Goal: Task Accomplishment & Management: Manage account settings

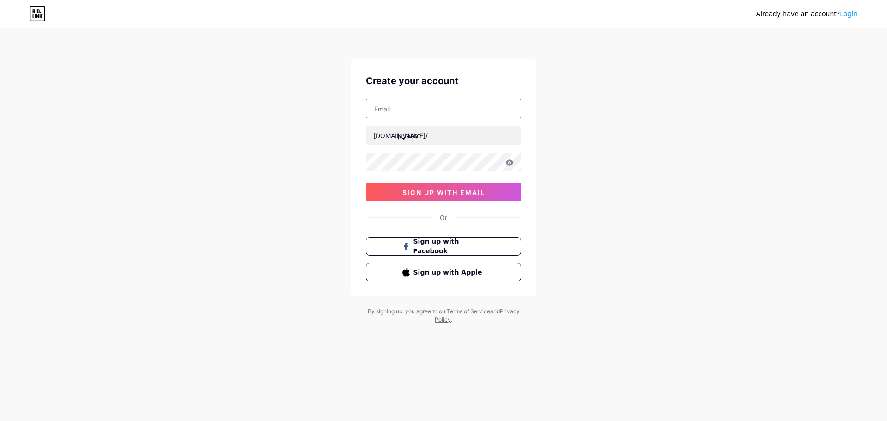
click at [427, 116] on input "text" at bounding box center [443, 108] width 154 height 18
click at [365, 165] on div "Create your account [DOMAIN_NAME]/ [PERSON_NAME] sign up with email Or Sign up …" at bounding box center [443, 177] width 185 height 237
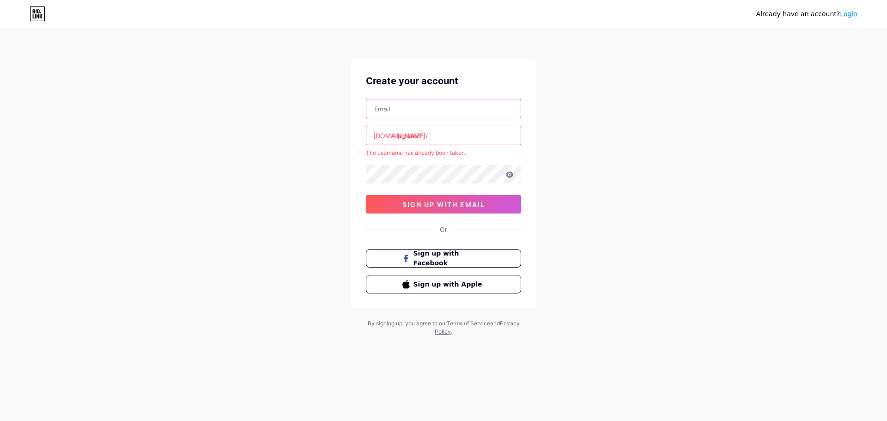
click at [398, 105] on input "text" at bounding box center [443, 108] width 154 height 18
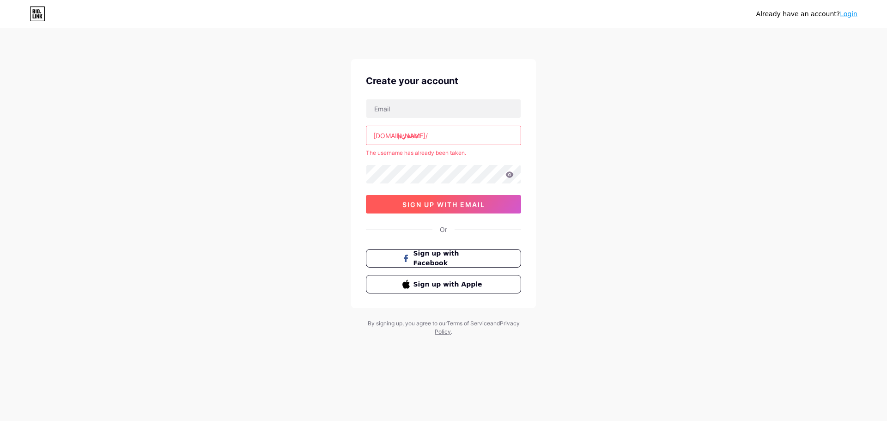
click at [459, 207] on span "sign up with email" at bounding box center [443, 205] width 83 height 8
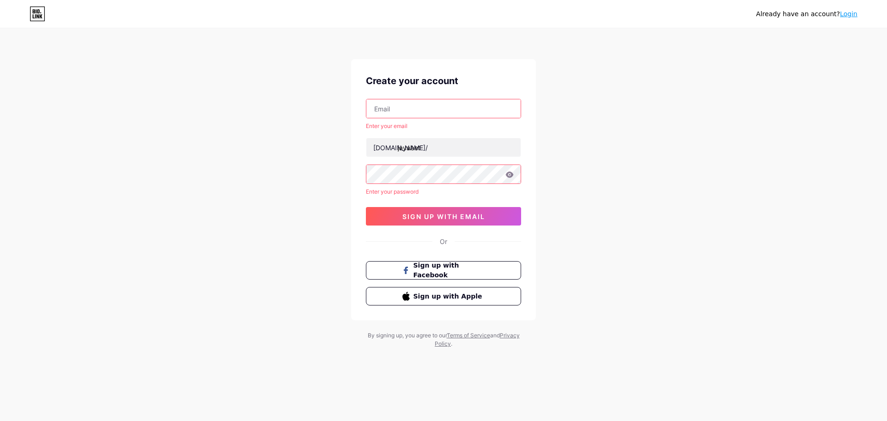
click at [413, 116] on input "text" at bounding box center [443, 108] width 154 height 18
type input "[EMAIL_ADDRESS][DOMAIN_NAME]"
click at [422, 185] on div "[EMAIL_ADDRESS][DOMAIN_NAME] Enter your email [DOMAIN_NAME]/ jayabet Enter your…" at bounding box center [443, 162] width 155 height 127
click at [444, 209] on button "sign up with email" at bounding box center [443, 216] width 155 height 18
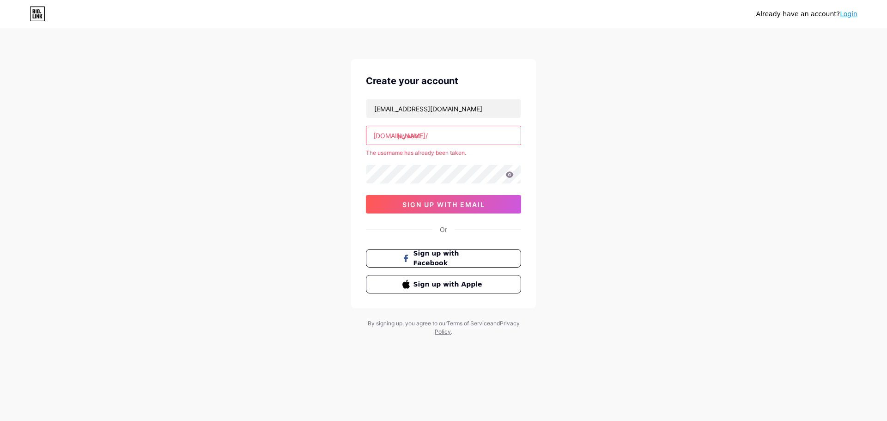
click at [439, 137] on input "jayabet" at bounding box center [443, 135] width 154 height 18
drag, startPoint x: 439, startPoint y: 137, endPoint x: 443, endPoint y: 141, distance: 5.9
click at [439, 137] on input "jayabet" at bounding box center [443, 135] width 154 height 18
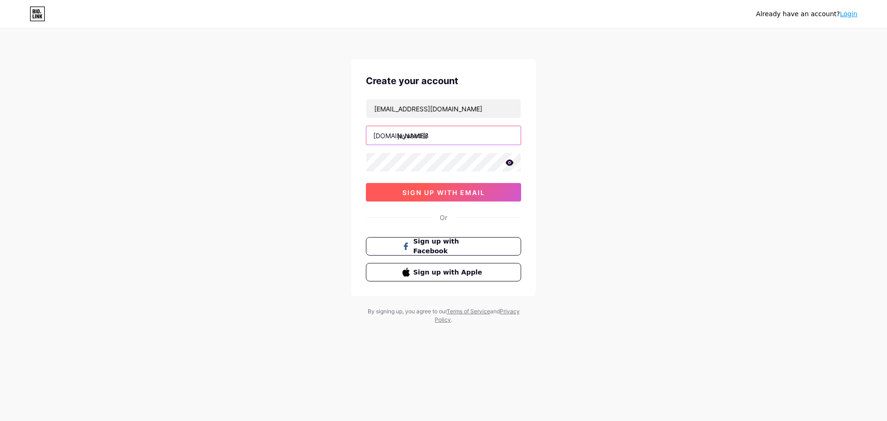
type input "jayabet88"
click at [454, 191] on span "sign up with email" at bounding box center [443, 192] width 83 height 8
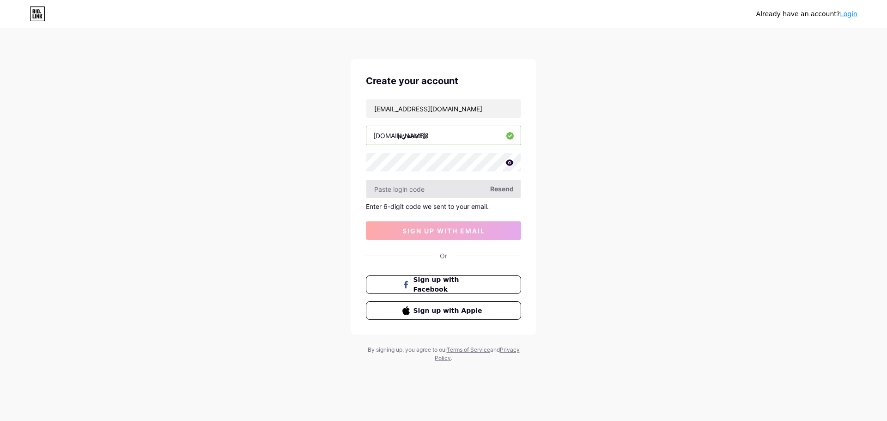
click at [434, 183] on input "text" at bounding box center [443, 189] width 154 height 18
click at [492, 188] on span "Resend" at bounding box center [502, 189] width 24 height 10
paste input "618483"
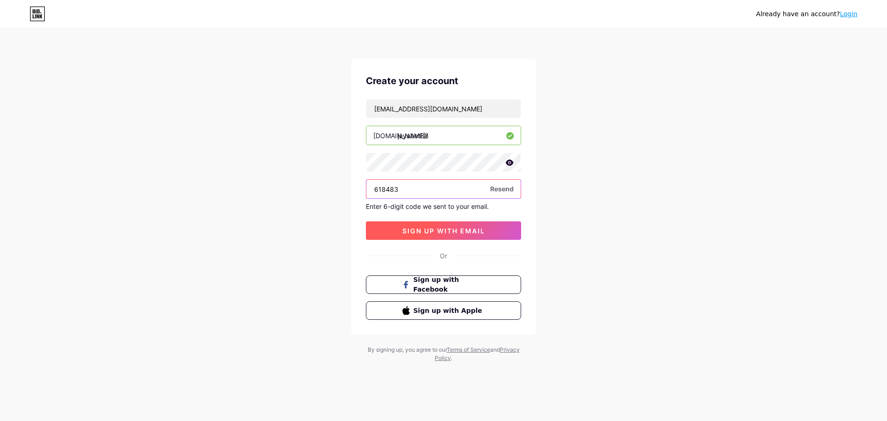
type input "618483"
click at [441, 227] on span "sign up with email" at bounding box center [443, 231] width 83 height 8
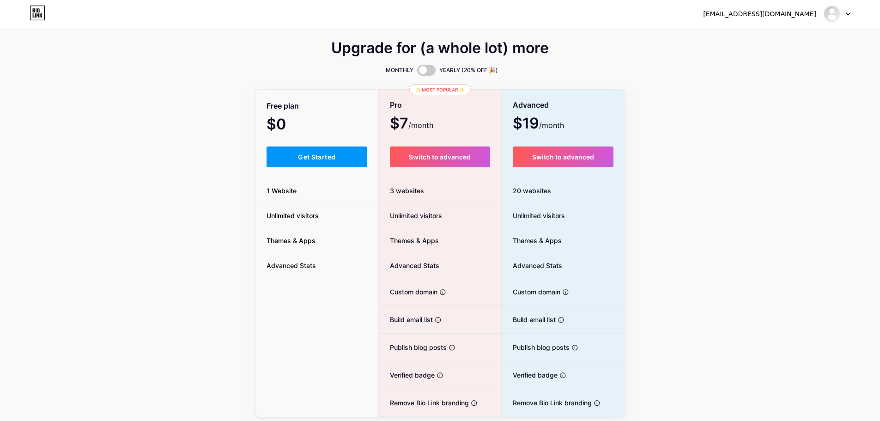
drag, startPoint x: 328, startPoint y: 208, endPoint x: 333, endPoint y: 204, distance: 5.6
click at [333, 204] on li "Unlimited visitors" at bounding box center [316, 215] width 123 height 25
click at [336, 193] on li "1 Website" at bounding box center [316, 190] width 123 height 25
click at [341, 165] on button "Get Started" at bounding box center [317, 156] width 101 height 21
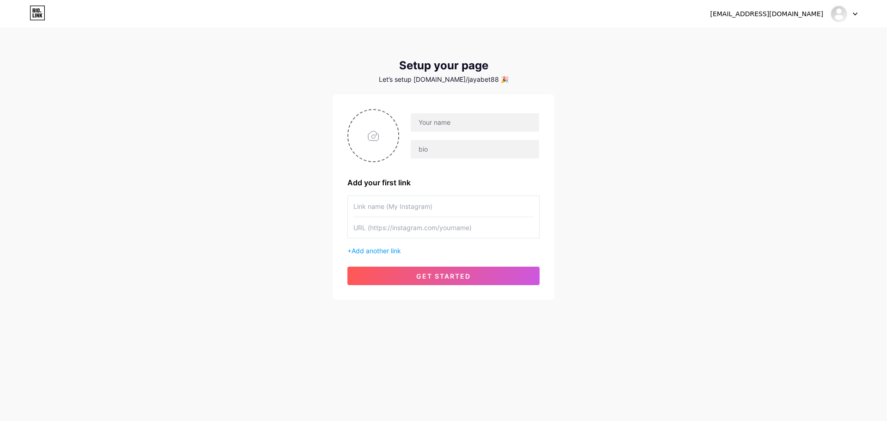
click at [457, 134] on div at bounding box center [469, 136] width 140 height 46
click at [459, 119] on input "text" at bounding box center [475, 122] width 128 height 18
click at [365, 130] on input "file" at bounding box center [373, 135] width 50 height 51
type input "C:\fakepath\logojayabet.png"
click at [424, 210] on input "text" at bounding box center [443, 206] width 180 height 21
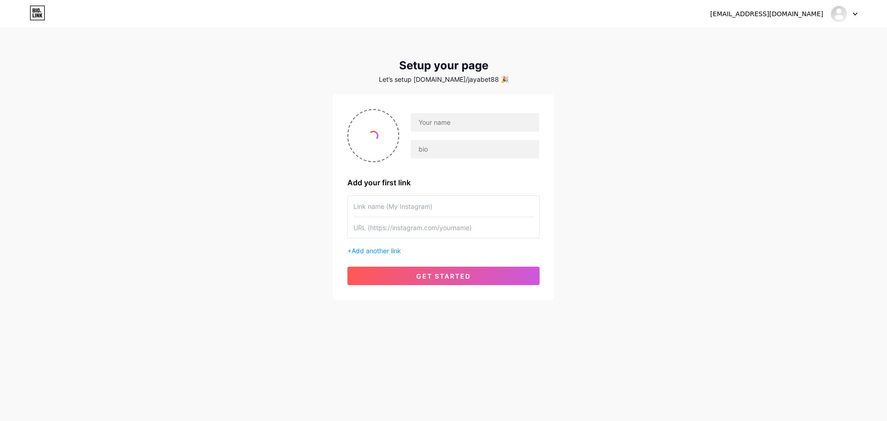
click at [438, 208] on input "text" at bounding box center [443, 206] width 180 height 21
click at [454, 208] on input "text" at bounding box center [443, 206] width 180 height 21
click at [449, 210] on input "text" at bounding box center [443, 206] width 180 height 21
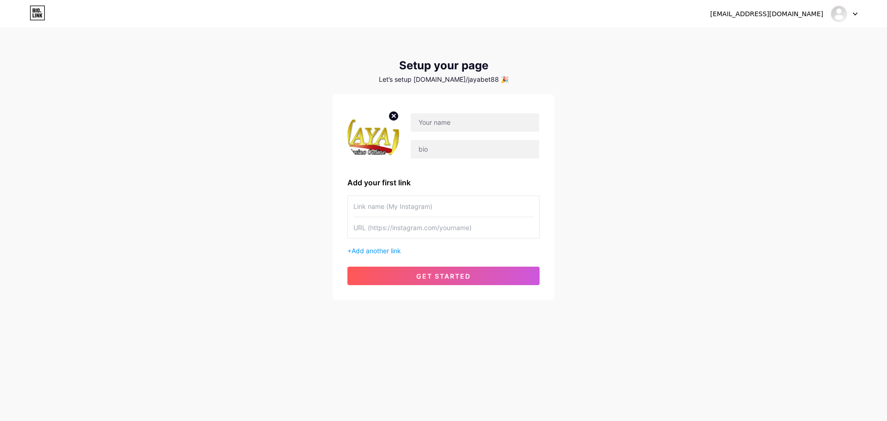
click at [449, 210] on input "text" at bounding box center [443, 206] width 180 height 21
paste input "jayabet_official1"
type input "jayabet_official1"
paste input "[URL][DOMAIN_NAME]"
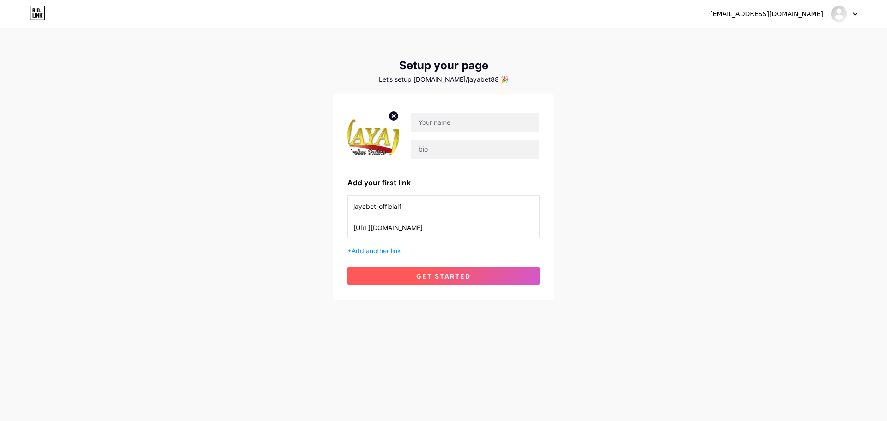
type input "[URL][DOMAIN_NAME]"
drag, startPoint x: 445, startPoint y: 274, endPoint x: 413, endPoint y: 261, distance: 35.0
click at [413, 261] on div "Add your first link jayabet_official1 [URL][DOMAIN_NAME] + Add another link get…" at bounding box center [443, 197] width 192 height 176
click at [429, 273] on span "get started" at bounding box center [443, 276] width 55 height 8
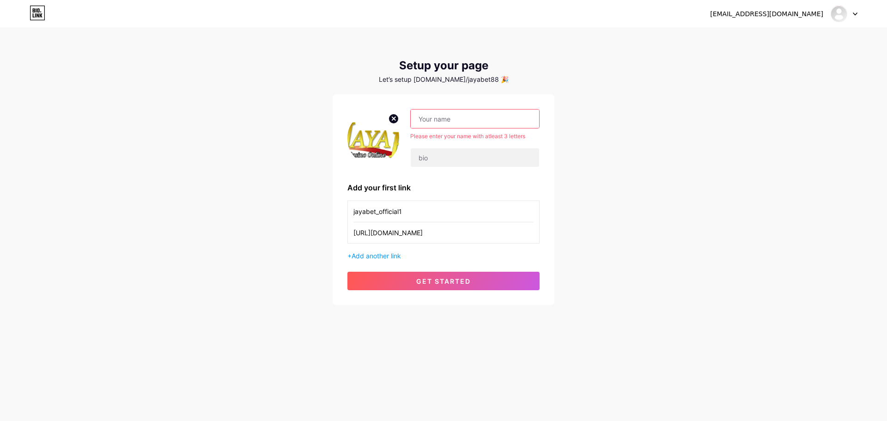
click at [459, 119] on input "text" at bounding box center [475, 118] width 128 height 18
type input "J"
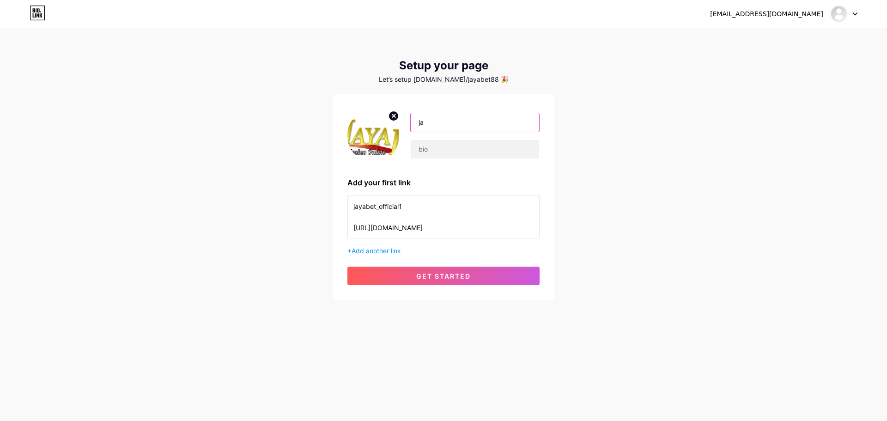
type input "j"
type input "Jayabet"
click at [455, 283] on button "get started" at bounding box center [443, 276] width 192 height 18
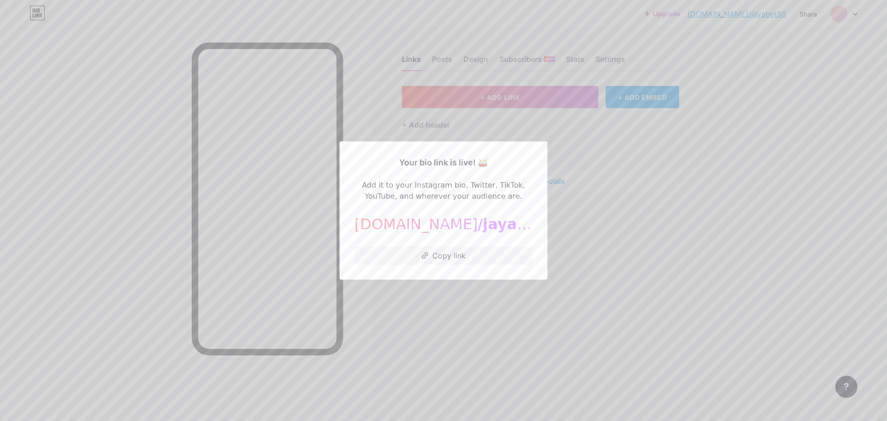
click at [483, 230] on span "jayabet88" at bounding box center [524, 224] width 82 height 18
copy div "[DOMAIN_NAME]/ jayabet88"
click at [467, 262] on button "Copy link" at bounding box center [443, 255] width 178 height 18
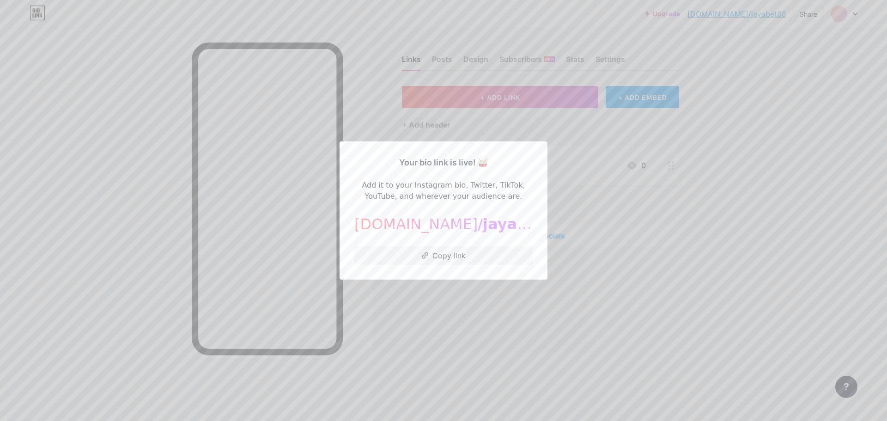
click at [304, 114] on div at bounding box center [443, 210] width 887 height 421
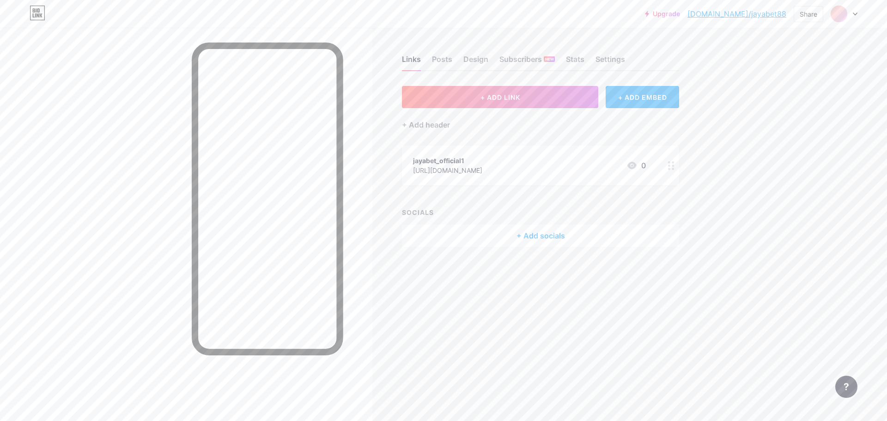
click at [482, 173] on div "[URL][DOMAIN_NAME]" at bounding box center [447, 170] width 69 height 10
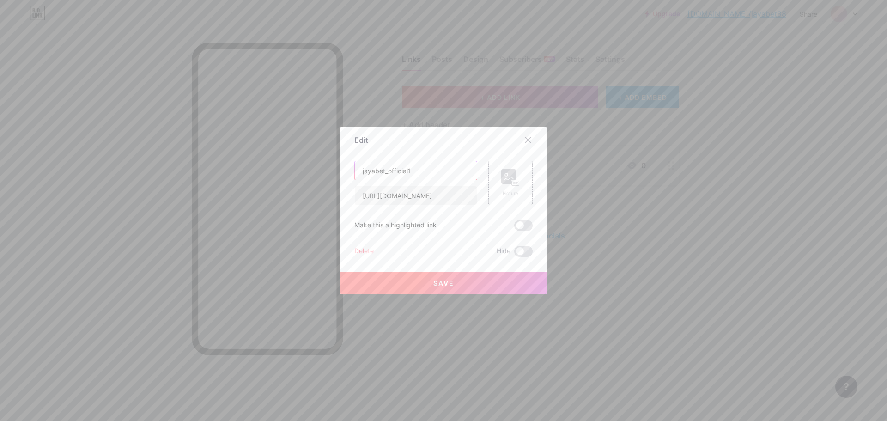
click at [428, 170] on input "jayabet_official1" at bounding box center [416, 170] width 122 height 18
click at [416, 172] on input "jayabet_official1" at bounding box center [416, 170] width 122 height 18
click at [434, 170] on input "jayabet_official1" at bounding box center [416, 170] width 122 height 18
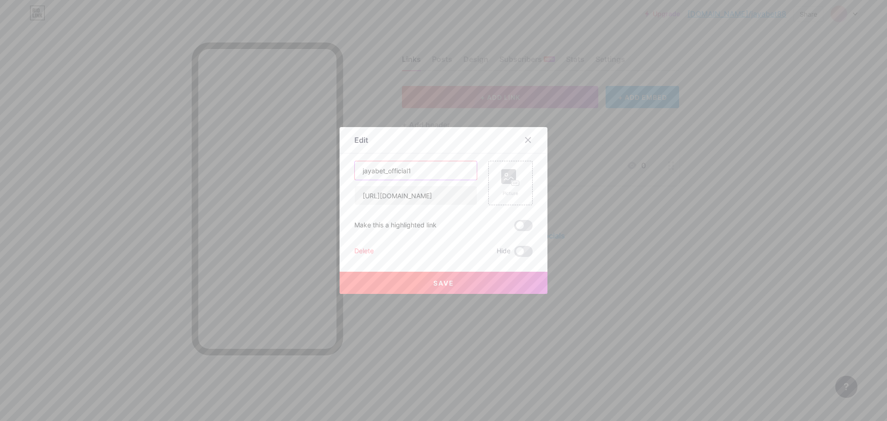
click at [434, 170] on input "jayabet_official1" at bounding box center [416, 170] width 122 height 18
type input "L"
type input "Link Daftar Jayabet"
type input "[URL][DOMAIN_NAME]"
click at [514, 229] on span at bounding box center [523, 225] width 18 height 11
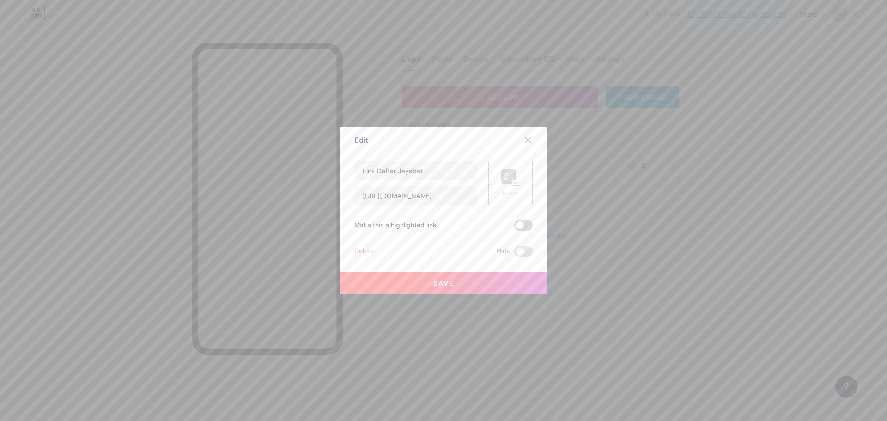
click at [514, 228] on input "checkbox" at bounding box center [514, 228] width 0 height 0
click at [510, 170] on rect at bounding box center [508, 176] width 15 height 15
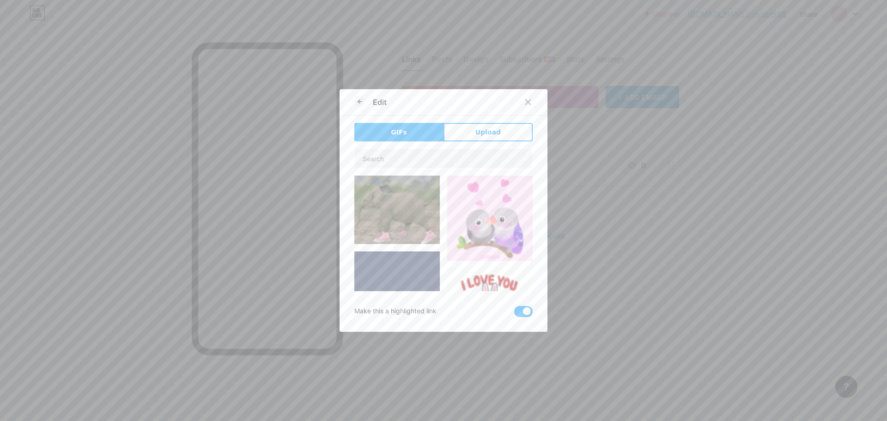
click at [475, 134] on span "Upload" at bounding box center [487, 133] width 25 height 10
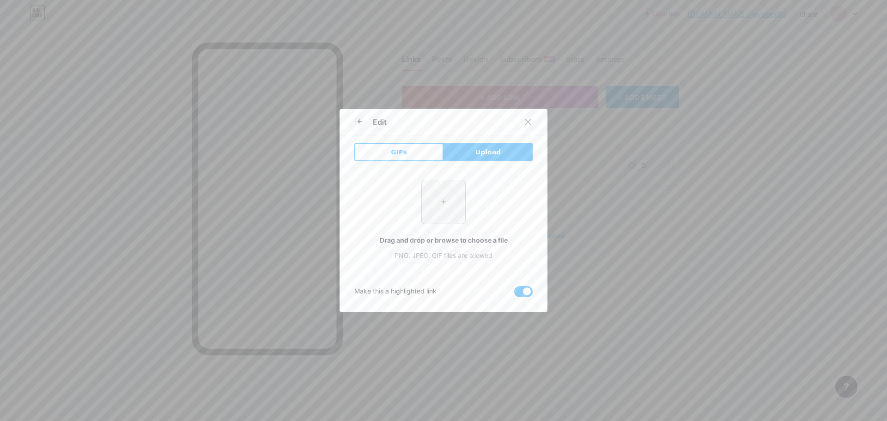
click at [454, 203] on input "file" at bounding box center [443, 201] width 43 height 43
type input "C:\fakepath\logojayabet.png"
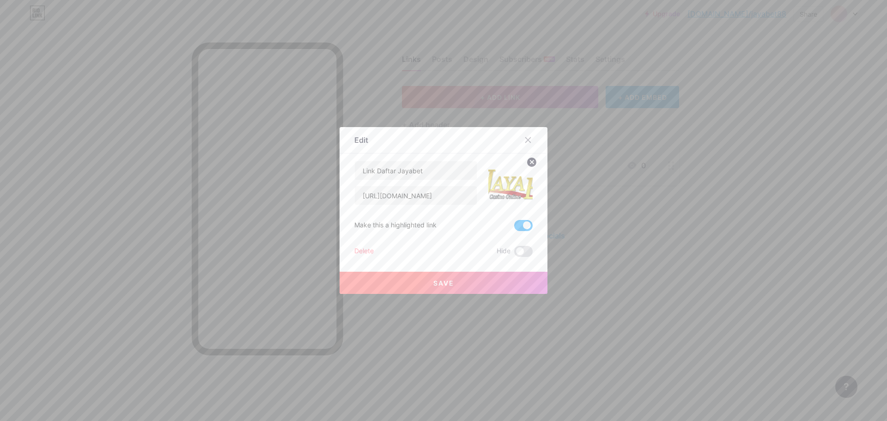
click at [477, 281] on button "Save" at bounding box center [444, 283] width 208 height 22
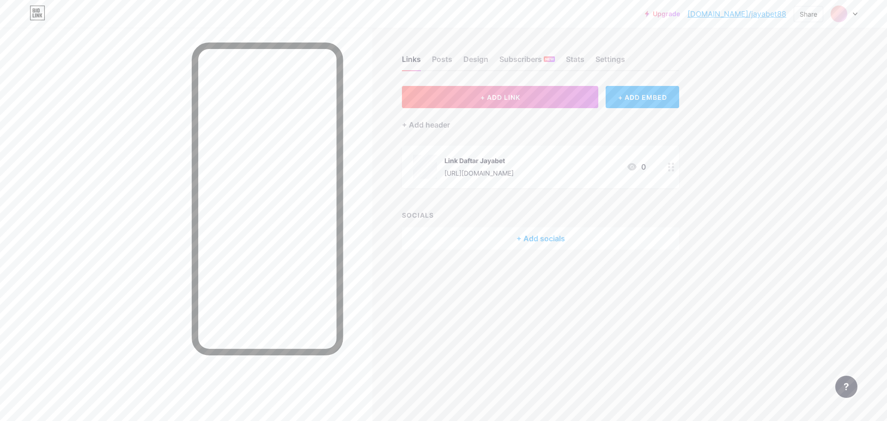
click at [514, 237] on div "+ Add socials" at bounding box center [540, 238] width 277 height 22
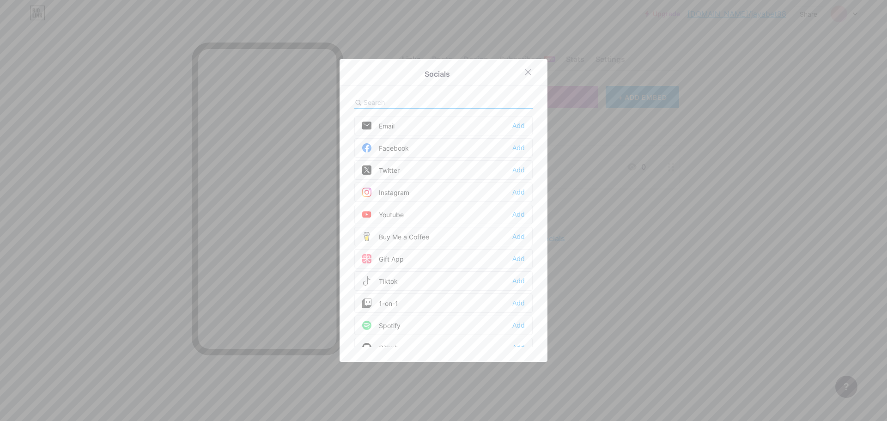
click at [442, 193] on div "Instagram Add" at bounding box center [443, 191] width 178 height 19
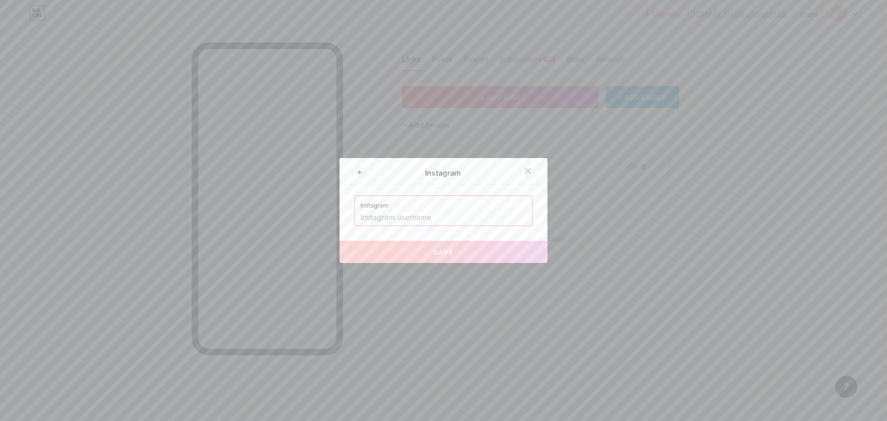
click at [432, 205] on label "Instagram" at bounding box center [443, 203] width 166 height 14
click at [429, 219] on input "text" at bounding box center [443, 218] width 166 height 16
click at [394, 222] on input "text" at bounding box center [443, 218] width 166 height 16
paste input "jayabet_official1"
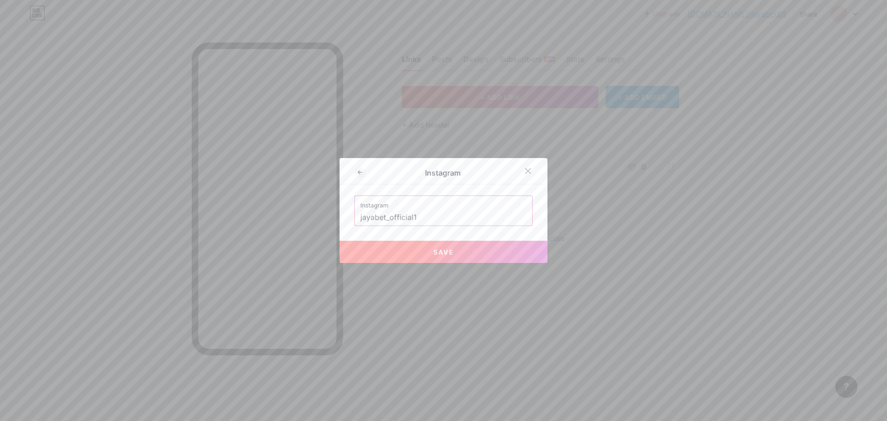
type input "jayabet_official1"
click at [459, 250] on button "Save" at bounding box center [444, 252] width 208 height 22
type input "[URL][DOMAIN_NAME]"
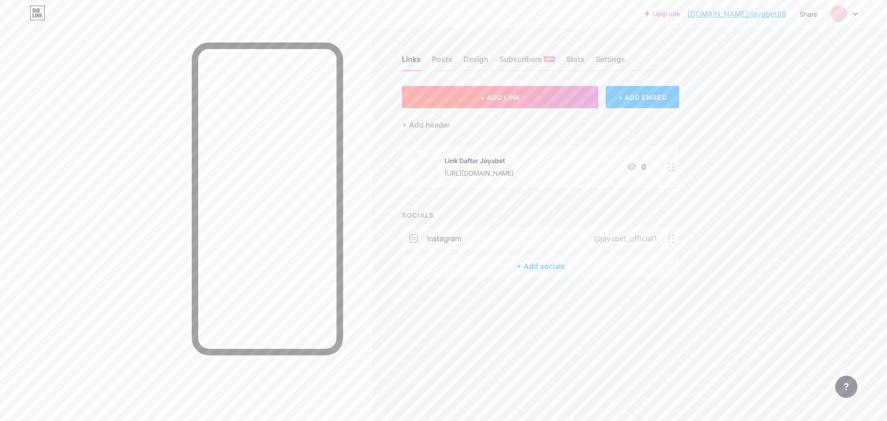
click at [455, 98] on button "+ ADD LINK" at bounding box center [500, 97] width 196 height 22
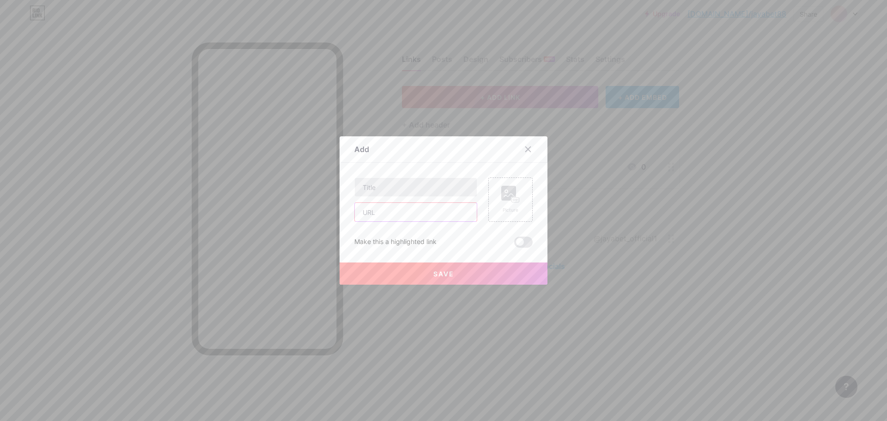
drag, startPoint x: 398, startPoint y: 206, endPoint x: 403, endPoint y: 194, distance: 13.0
click at [398, 205] on input "text" at bounding box center [416, 212] width 122 height 18
click at [405, 192] on input "text" at bounding box center [416, 187] width 122 height 18
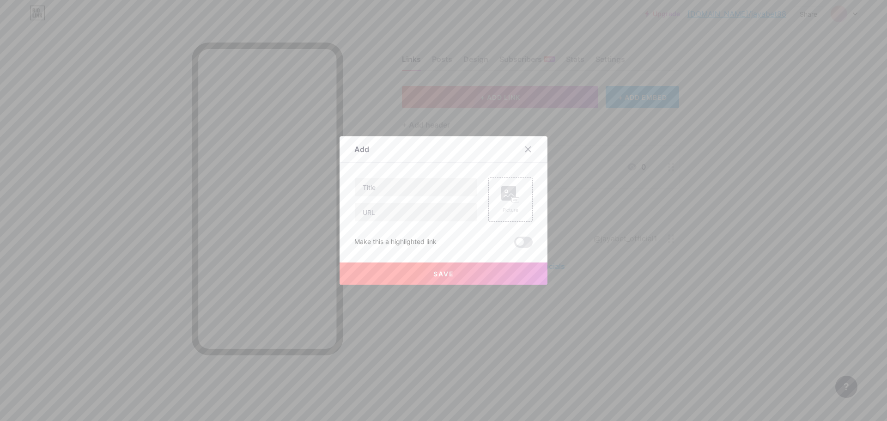
click at [521, 97] on div at bounding box center [443, 210] width 887 height 421
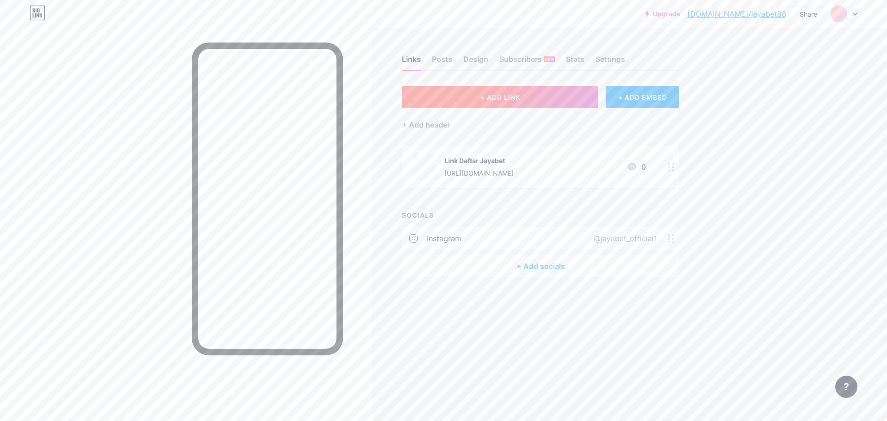
click at [504, 103] on button "+ ADD LINK" at bounding box center [500, 97] width 196 height 22
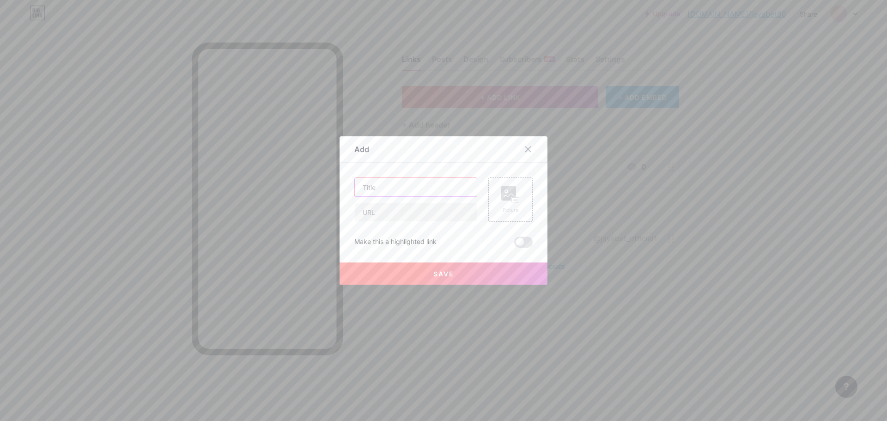
click at [405, 190] on input "text" at bounding box center [416, 187] width 122 height 18
type input "Link Daftar Jayabet"
type input "H"
type input "[URL][DOMAIN_NAME]"
click at [505, 192] on circle at bounding box center [506, 191] width 3 height 3
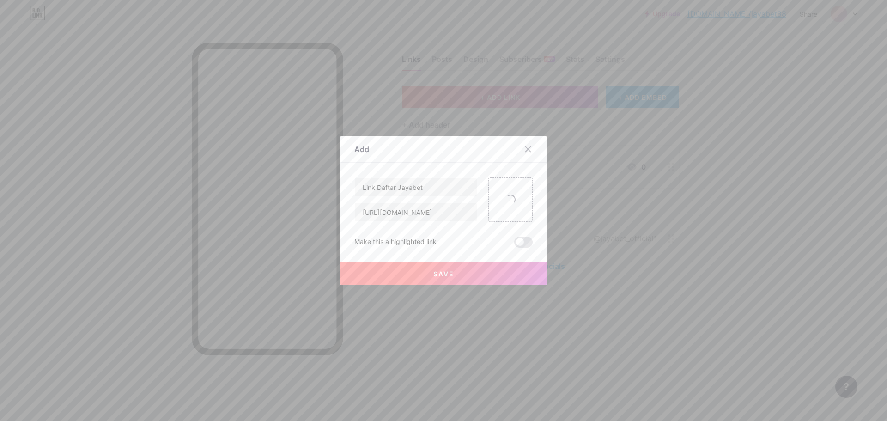
click at [504, 192] on div at bounding box center [510, 199] width 44 height 44
click at [499, 195] on div at bounding box center [510, 199] width 44 height 44
click at [522, 182] on img at bounding box center [510, 199] width 44 height 44
click at [530, 177] on icon at bounding box center [531, 178] width 3 height 3
click at [526, 196] on div "Picture" at bounding box center [510, 199] width 44 height 44
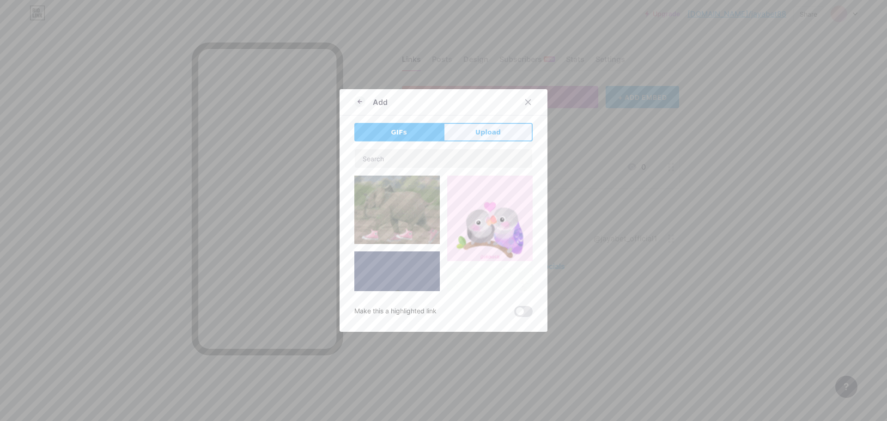
click at [479, 134] on span "Upload" at bounding box center [487, 133] width 25 height 10
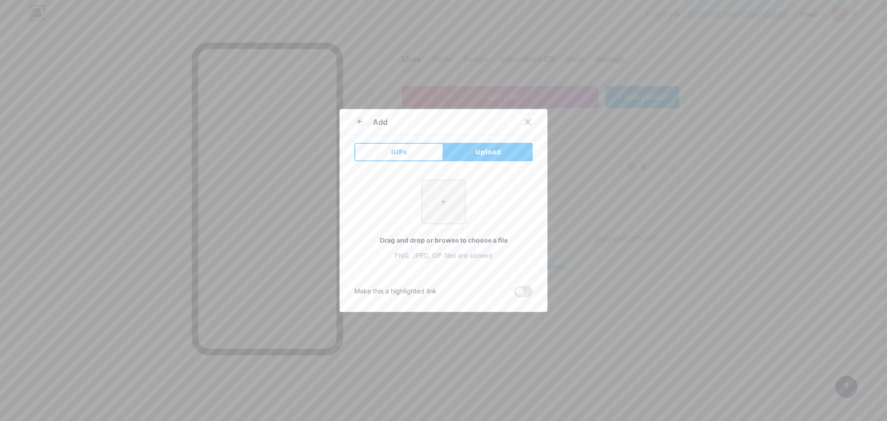
click at [425, 200] on input "file" at bounding box center [443, 201] width 43 height 43
type input "C:\fakepath\logojayabet.png"
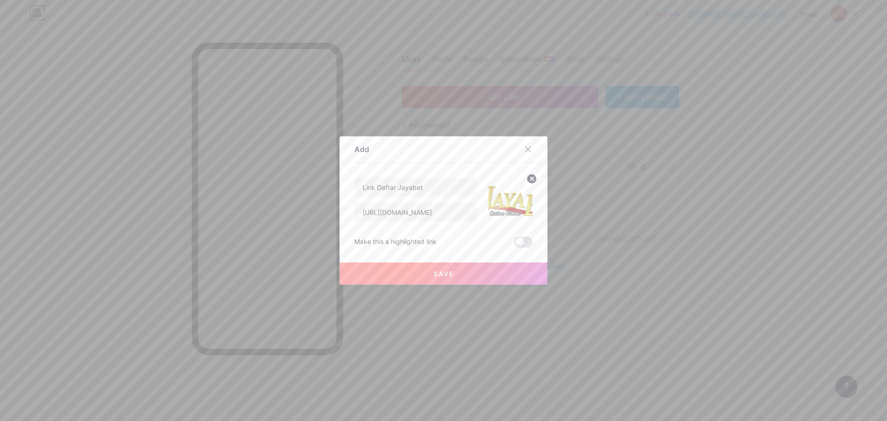
click at [486, 272] on button "Save" at bounding box center [444, 273] width 208 height 22
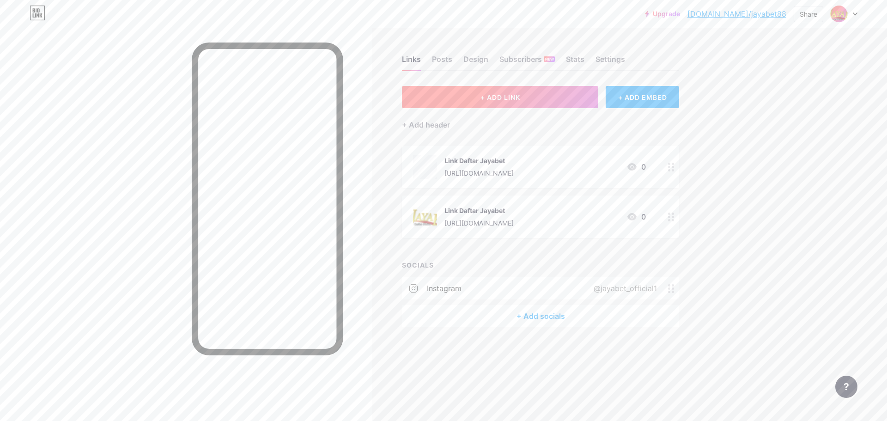
click at [445, 95] on button "+ ADD LINK" at bounding box center [500, 97] width 196 height 22
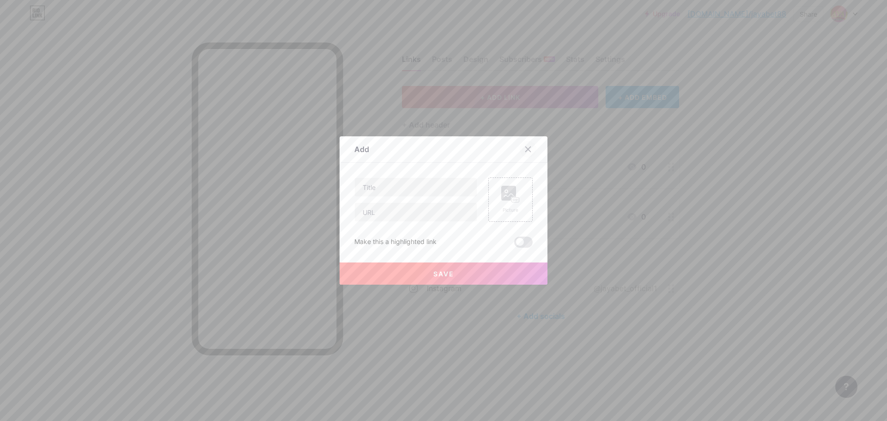
click at [529, 147] on div at bounding box center [528, 149] width 17 height 17
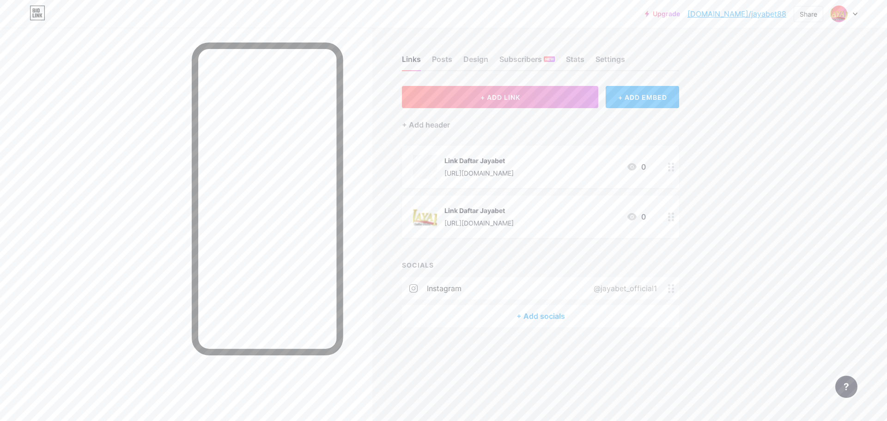
click at [619, 102] on div "+ ADD EMBED" at bounding box center [642, 97] width 73 height 22
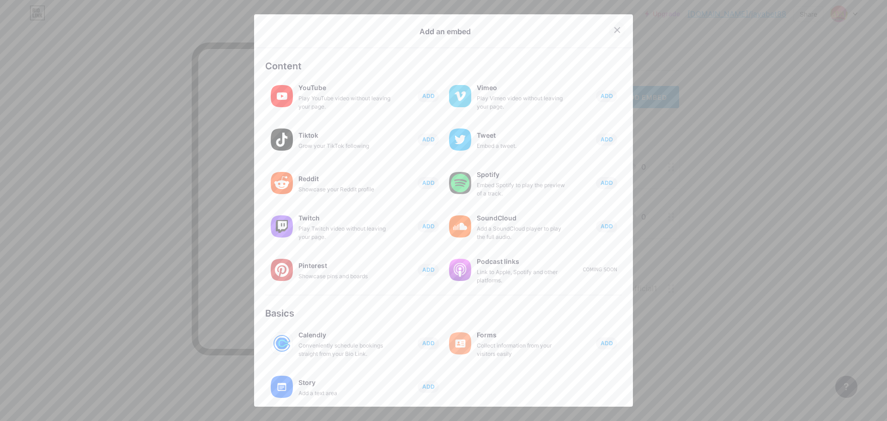
click at [609, 31] on div at bounding box center [617, 30] width 17 height 17
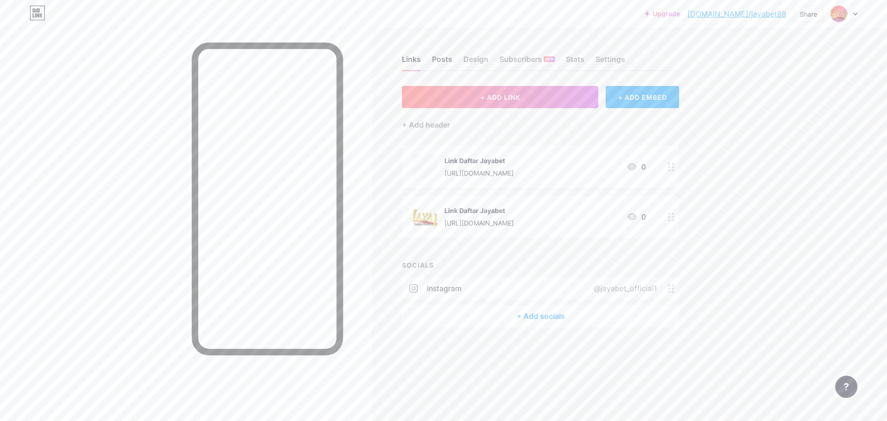
click at [442, 59] on div "Posts" at bounding box center [442, 62] width 20 height 17
click at [474, 60] on div "Design" at bounding box center [475, 62] width 25 height 17
click at [123, 205] on div at bounding box center [186, 238] width 372 height 421
click at [473, 57] on div "Design" at bounding box center [475, 62] width 25 height 17
click at [482, 56] on div "Design" at bounding box center [475, 62] width 25 height 17
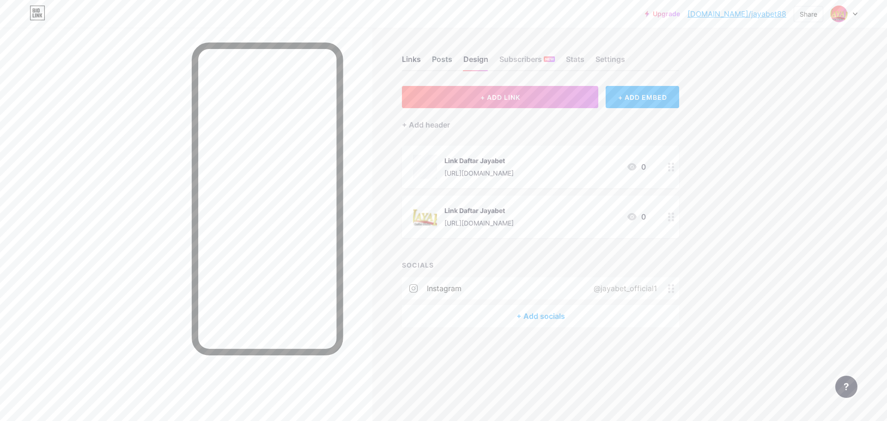
click at [445, 55] on div "Posts" at bounding box center [442, 62] width 20 height 17
click at [472, 57] on div "Design" at bounding box center [475, 62] width 25 height 17
